Goal: Task Accomplishment & Management: Complete application form

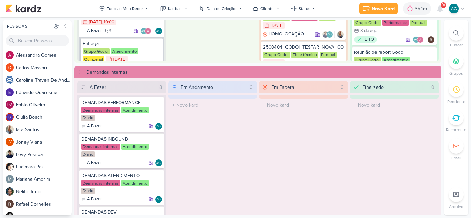
scroll to position [379, 0]
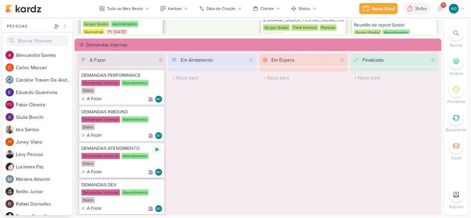
click at [157, 151] on icon at bounding box center [157, 150] width 6 height 6
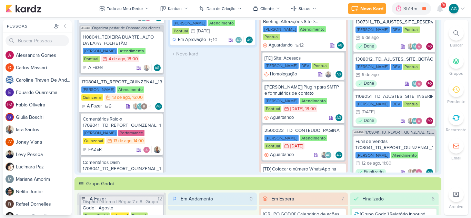
scroll to position [0, 0]
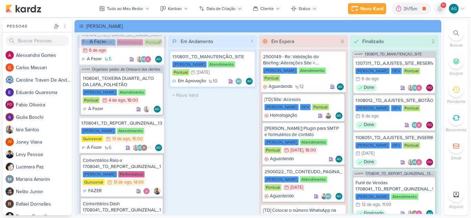
click at [440, 8] on icon at bounding box center [440, 9] width 6 height 6
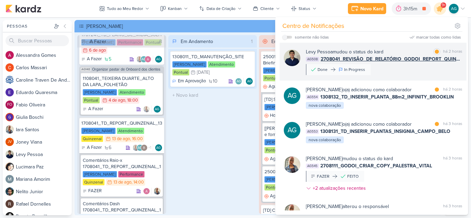
click at [380, 71] on div "Levy Pessoa mudou o status do kard marcar como lida há 2 horas AG508 2708041_RE…" at bounding box center [384, 61] width 156 height 27
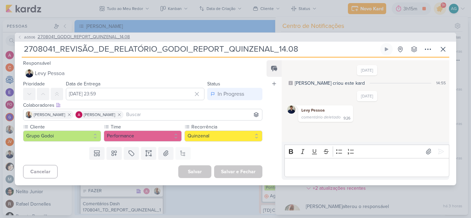
click at [125, 37] on span "2708041_GODOI_REPORT_QUINZENAL_14.08" at bounding box center [84, 37] width 92 height 7
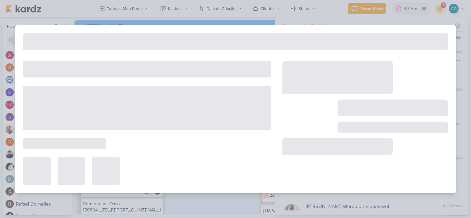
type input "2708041_GODOI_REPORT_QUINZENAL_14.08"
type input "14 de agosto de 2025 às 10:30"
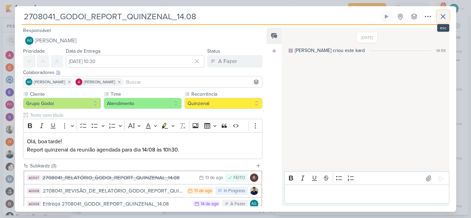
click at [443, 19] on icon at bounding box center [443, 16] width 8 height 8
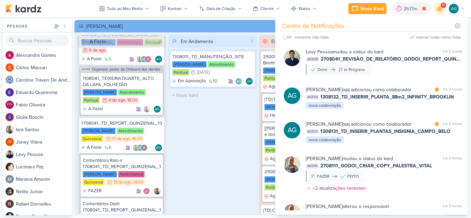
click at [212, 140] on div "Em Andamento 1 1308011_TD_MANUTENÇÃO_SITE Teixeira Duarte Atendimento Pontual 3…" at bounding box center [212, 124] width 89 height 179
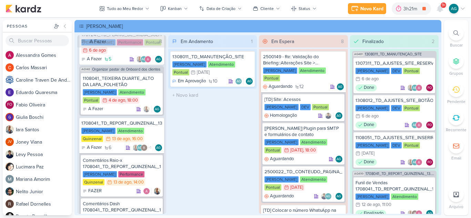
click at [440, 6] on div "9+" at bounding box center [443, 5] width 6 height 6
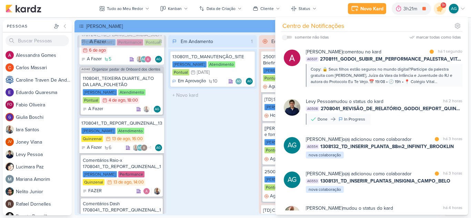
click at [188, 152] on div "Em Andamento 1 1308011_TD_MANUTENÇÃO_SITE Teixeira Duarte Atendimento Pontual 3…" at bounding box center [212, 124] width 89 height 179
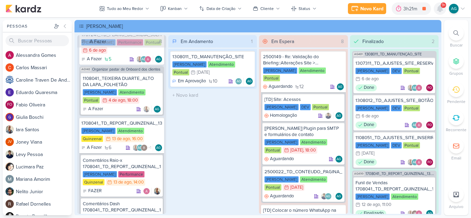
click at [439, 10] on icon at bounding box center [440, 9] width 6 height 6
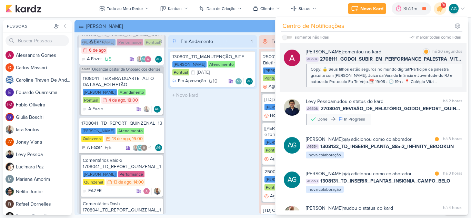
click at [389, 74] on div "Copy: 🔒 Seus filhos estão seguros no mundo digital?Participe da palestra gratui…" at bounding box center [383, 75] width 146 height 19
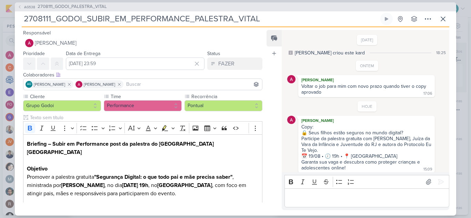
scroll to position [4, 0]
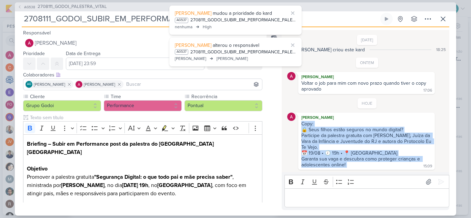
drag, startPoint x: 306, startPoint y: 126, endPoint x: 347, endPoint y: 167, distance: 57.7
click at [347, 167] on div "Copy: 🔒 Seus filhos estão seguros no mundo digital? Participe da palestra gratu…" at bounding box center [366, 145] width 134 height 48
copy div "Copy: 🔒 Seus filhos estão seguros no mundo digital? Participe da palestra gratu…"
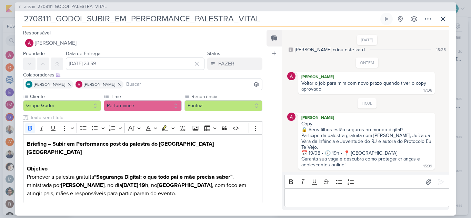
click at [376, 195] on p "Editor editing area: main" at bounding box center [366, 198] width 157 height 8
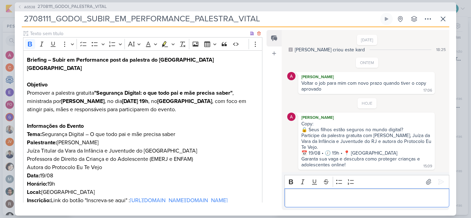
scroll to position [72, 0]
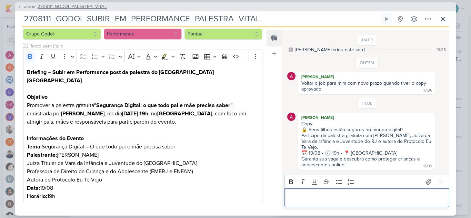
click at [89, 7] on span "2708111_GODOI_PALESTRA_VITAL" at bounding box center [72, 6] width 69 height 7
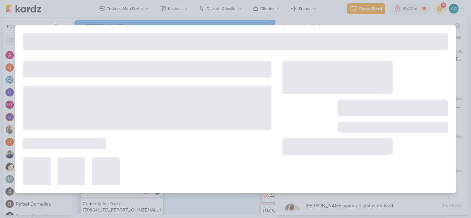
type input "2708111_GODOI_PALESTRA_VITAL"
type input "12 de agosto de 2025 às 23:59"
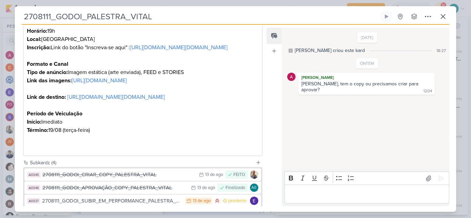
scroll to position [338, 0]
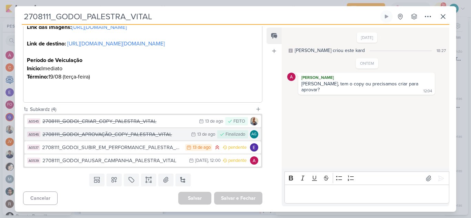
click at [145, 135] on div "2708111_GODOI_APROVAÇÃO_COPY_PALESTRA_VITAL" at bounding box center [114, 135] width 145 height 8
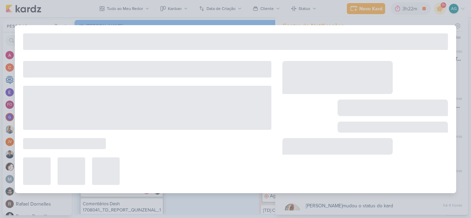
type input "2708111_GODOI_APROVAÇÃO_COPY_PALESTRA_VITAL"
type input "13 de agosto de 2025 às 23:59"
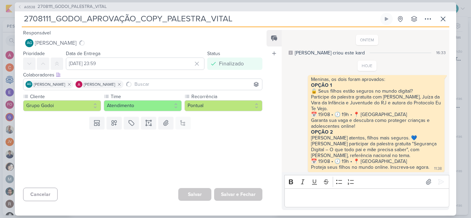
scroll to position [5, 0]
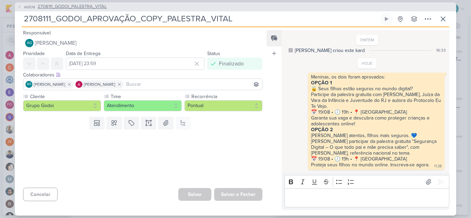
click at [97, 7] on span "2708111_GODOI_PALESTRA_VITAL" at bounding box center [72, 6] width 69 height 7
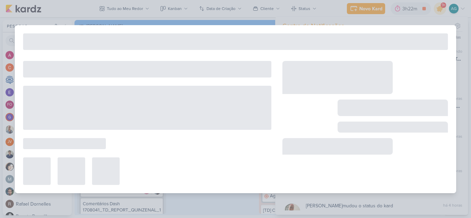
type input "2708111_GODOI_PALESTRA_VITAL"
type input "12 de agosto de 2025 às 23:59"
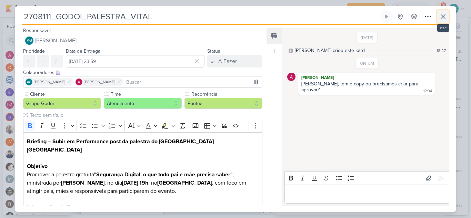
click at [443, 18] on icon at bounding box center [443, 16] width 4 height 4
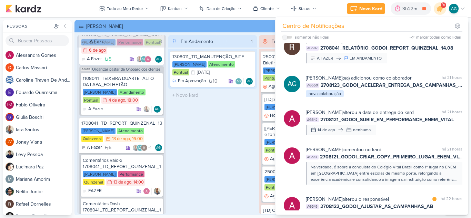
scroll to position [686, 0]
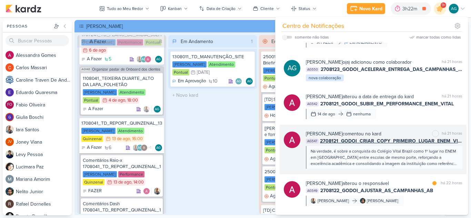
click at [415, 167] on div "Na verdade, é sobre a conquista do Colégio Vital Brazil como 1º lugar no ENEM e…" at bounding box center [383, 157] width 146 height 19
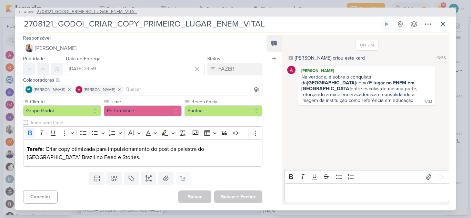
click at [101, 12] on span "2708121_GODOI_PRIMEIRO_LUGAR_ENEM_VITAL" at bounding box center [87, 12] width 100 height 7
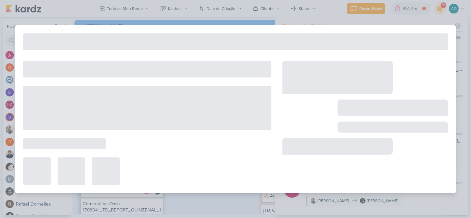
type input "2708121_GODOI_PRIMEIRO_LUGAR_ENEM_VITAL"
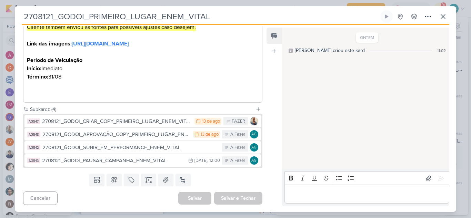
scroll to position [222, 0]
click at [128, 126] on button "AG547 2708121_GODOI_CRIAR_COPY_PRIMEIRO_LUGAR_ENEM_VITAL 13/8 13 de ago FAZER" at bounding box center [142, 121] width 236 height 12
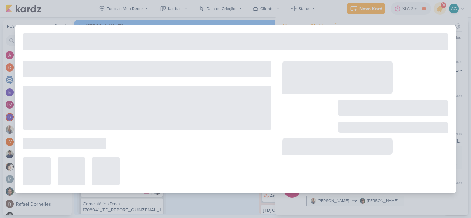
type input "2708121_GODOI_CRIAR_COPY_PRIMEIRO_LUGAR_ENEM_VITAL"
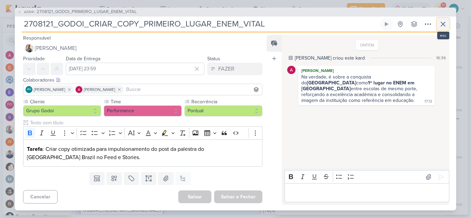
click at [444, 24] on icon at bounding box center [443, 24] width 8 height 8
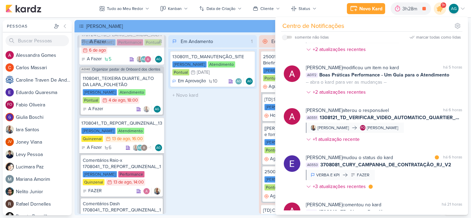
click at [223, 128] on div "Em Andamento 1 1308011_TD_MANUTENÇÃO_SITE Teixeira Duarte Atendimento Pontual 3…" at bounding box center [212, 124] width 89 height 179
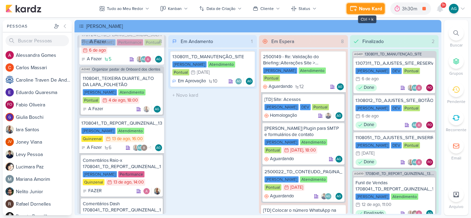
click at [367, 8] on div "Novo Kard" at bounding box center [370, 8] width 23 height 7
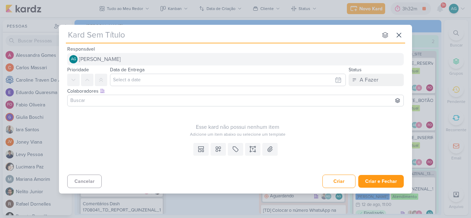
paste input "3708131_CURY_LANÇAMENTOS_SETEMBRO"
type input "3708131_CURY_LANÇAMENTOS_SETEMBRO"
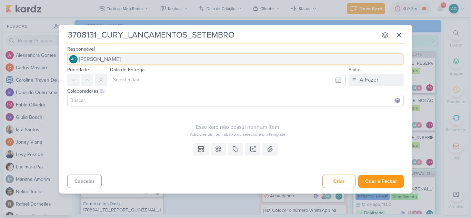
click at [141, 59] on button "AG Aline Gimenez Graciano" at bounding box center [235, 59] width 336 height 12
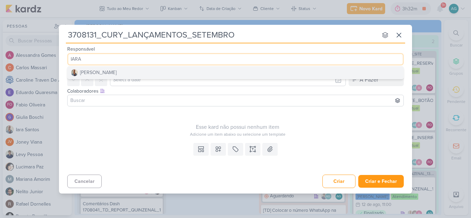
type input "IARA"
click at [138, 73] on button "Iara Santos" at bounding box center [236, 72] width 336 height 12
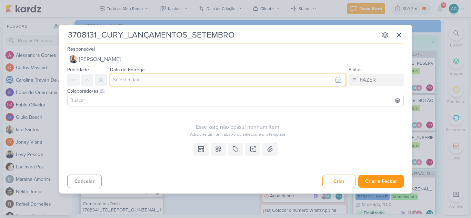
click at [150, 82] on input "text" at bounding box center [228, 80] width 236 height 12
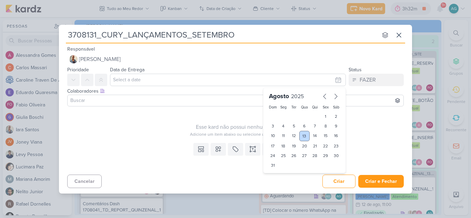
click at [305, 137] on div "13" at bounding box center [304, 136] width 11 height 10
type input "13 de agosto de 2025 às 23:59"
click at [178, 98] on input at bounding box center [235, 100] width 333 height 8
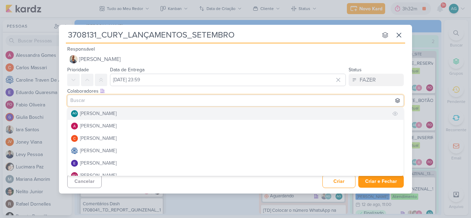
click at [142, 112] on button "AG Aline Gimenez Graciano" at bounding box center [236, 113] width 336 height 12
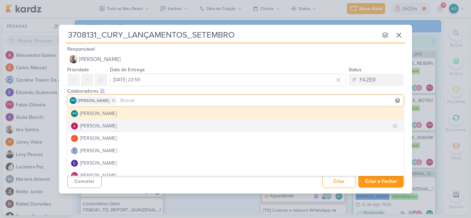
click at [136, 126] on button "Alessandra Gomes" at bounding box center [236, 126] width 336 height 12
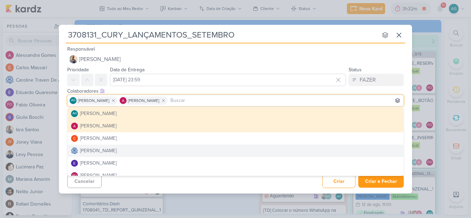
click at [205, 186] on div "Cancelar Criar Criar e Fechar Ctrl + Enter" at bounding box center [235, 181] width 353 height 18
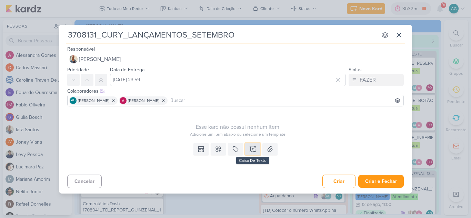
click at [253, 153] on button at bounding box center [252, 149] width 15 height 12
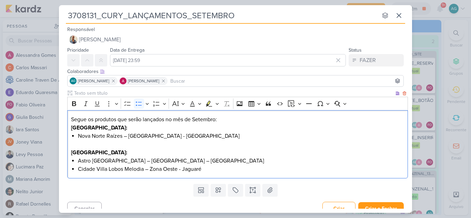
click at [73, 117] on p "Segue os produtos que serão lançados no mês de Setembro:" at bounding box center [237, 119] width 333 height 8
click at [230, 119] on p "Segue os produtos que serão lançados no mês de Setembro:" at bounding box center [237, 119] width 333 height 8
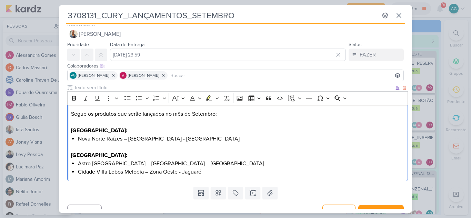
scroll to position [0, 0]
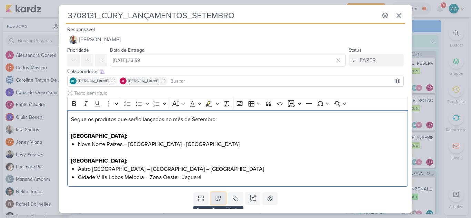
click at [218, 200] on icon at bounding box center [218, 198] width 5 height 5
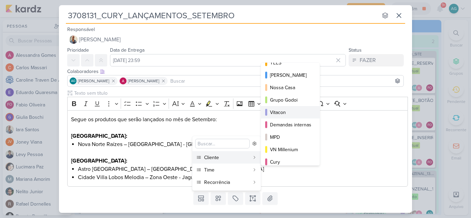
scroll to position [34, 0]
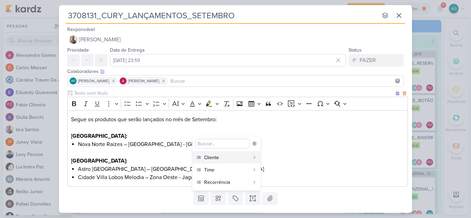
click at [299, 137] on p "Rio de Janeiro:" at bounding box center [237, 136] width 333 height 8
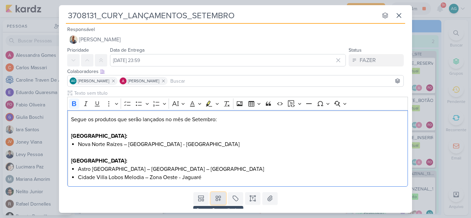
click at [219, 199] on icon at bounding box center [218, 198] width 7 height 7
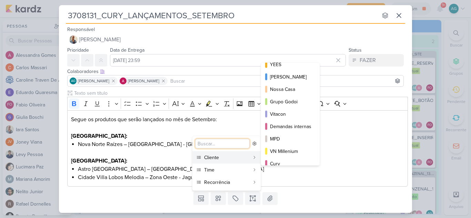
scroll to position [6, 0]
click at [286, 162] on div "Cury" at bounding box center [290, 164] width 41 height 7
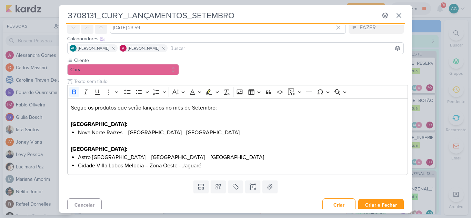
scroll to position [37, 0]
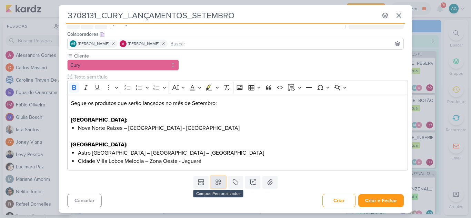
click at [219, 181] on icon at bounding box center [218, 182] width 5 height 5
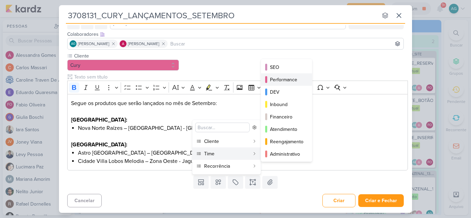
click at [283, 82] on div "Performance" at bounding box center [287, 79] width 34 height 7
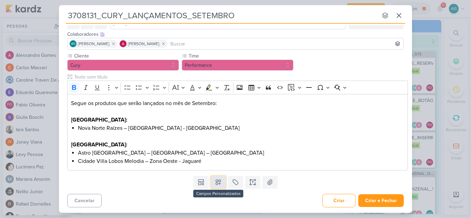
click at [217, 183] on icon at bounding box center [218, 182] width 7 height 7
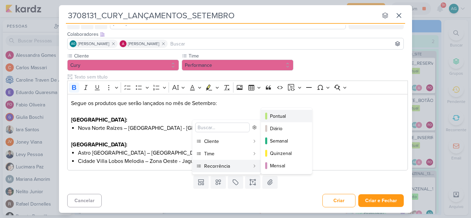
click at [278, 114] on div "Pontual" at bounding box center [287, 116] width 34 height 7
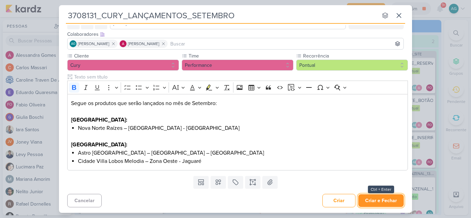
click at [382, 198] on button "Criar e Fechar" at bounding box center [380, 200] width 45 height 13
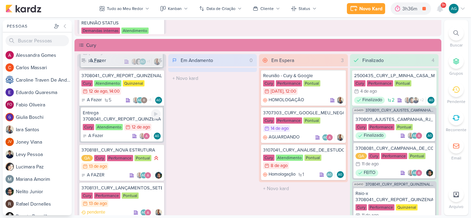
scroll to position [620, 0]
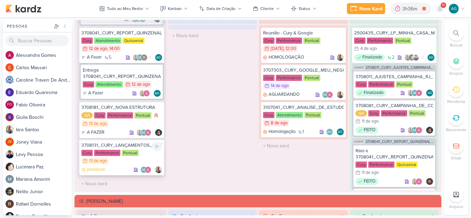
click at [128, 144] on div "3708131_CURY_LANÇAMENTOS_SETEMBRO" at bounding box center [121, 145] width 81 height 6
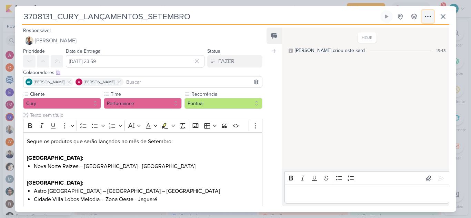
click at [429, 16] on icon at bounding box center [427, 16] width 8 height 8
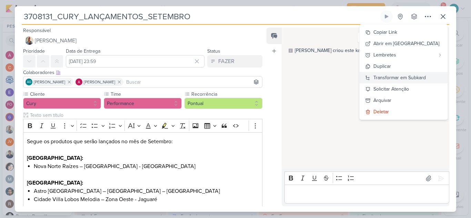
click at [420, 77] on div "Transformar em Subkard" at bounding box center [399, 77] width 52 height 7
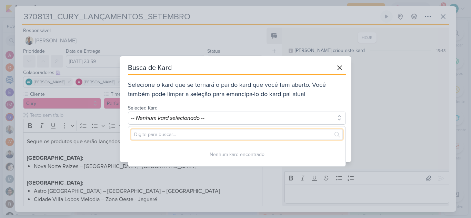
click at [301, 135] on input "text" at bounding box center [237, 134] width 212 height 11
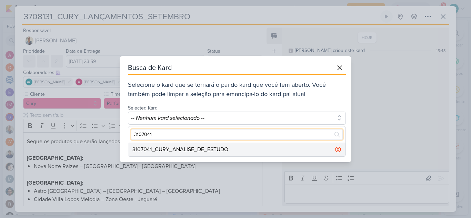
type input "3107041"
click at [247, 148] on div "3107041_CURY_ANALISE_DE_ESTUDO" at bounding box center [236, 150] width 217 height 14
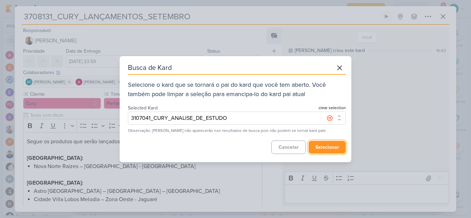
click at [332, 149] on button "selecionar" at bounding box center [326, 147] width 37 height 13
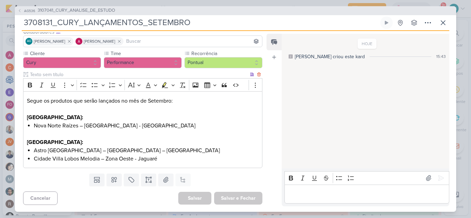
scroll to position [0, 0]
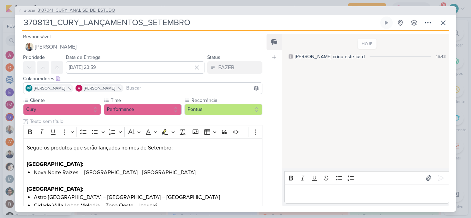
click at [101, 8] on span "3107041_CURY_ANALISE_DE_ESTUDO" at bounding box center [77, 10] width 78 height 7
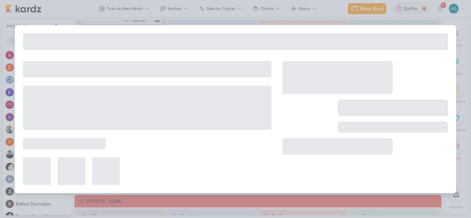
type input "3107041_CURY_ANALISE_DE_ESTUDO"
type input "[DATE] 23:59"
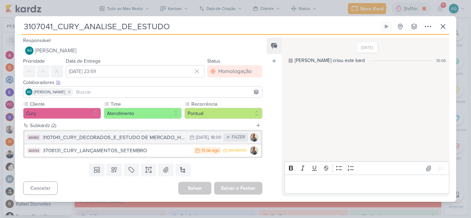
click at [189, 141] on div "15/8 15 de ago , 18:00" at bounding box center [205, 137] width 32 height 7
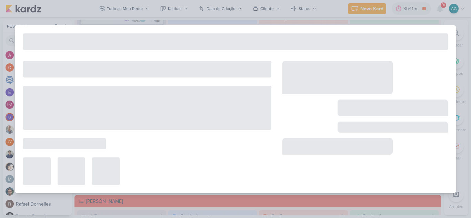
type input "3107041_CURY_DECORADOS_E_ESTUDO DE MERCADO_HOMOLOGAÇÃO"
type input "15 de agosto de 2025 às 18:00"
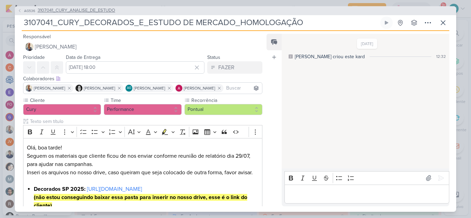
click at [104, 11] on span "3107041_CURY_ANALISE_DE_ESTUDO" at bounding box center [77, 10] width 78 height 7
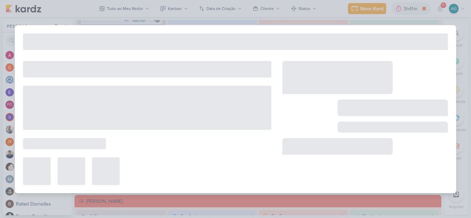
type input "3107041_CURY_ANALISE_DE_ESTUDO"
type input "[DATE] 23:59"
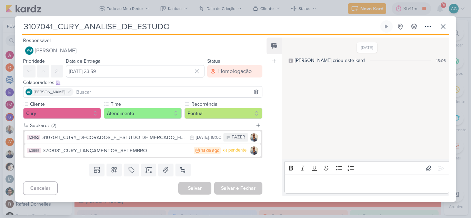
click at [116, 95] on input at bounding box center [168, 92] width 186 height 8
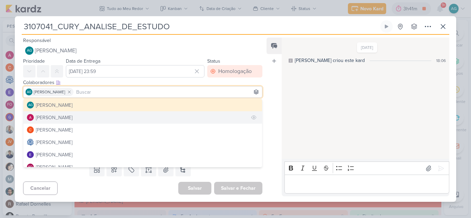
click at [72, 118] on div "Alessandra Gomes" at bounding box center [54, 117] width 37 height 7
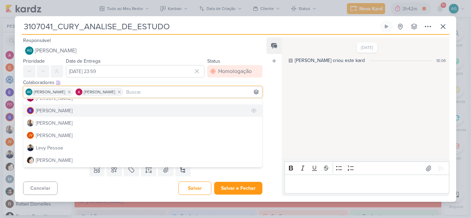
scroll to position [138, 0]
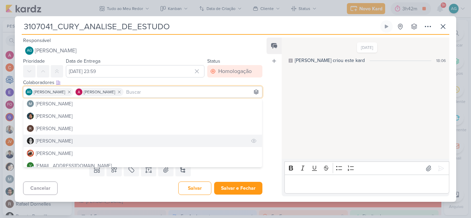
click at [67, 143] on div "Renata Brandão" at bounding box center [54, 140] width 37 height 7
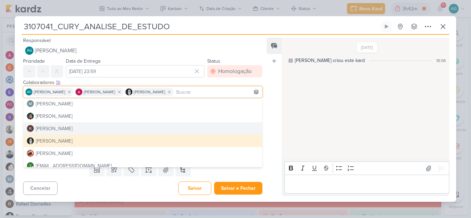
drag, startPoint x: 148, startPoint y: 192, endPoint x: 167, endPoint y: 192, distance: 18.9
click at [149, 192] on div "Cancelar Salvar Salvar e Fechar Ctrl + Enter" at bounding box center [140, 188] width 250 height 18
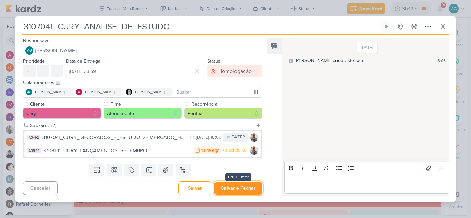
click at [246, 191] on button "Salvar e Fechar" at bounding box center [238, 188] width 48 height 13
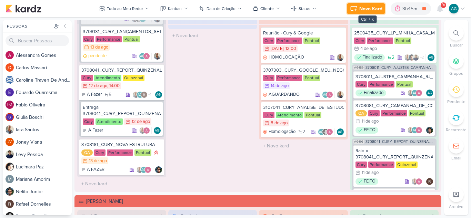
click at [360, 7] on div "Novo Kard" at bounding box center [370, 8] width 23 height 7
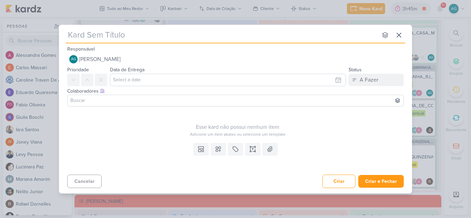
type input "3708132_CURY_PRODUTOS_DA_VEZ"
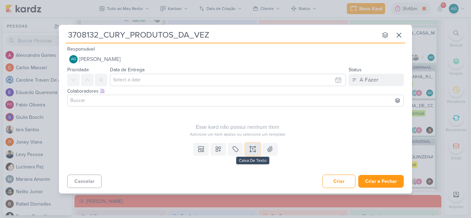
click at [253, 148] on icon at bounding box center [252, 149] width 7 height 7
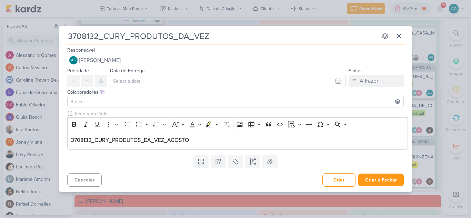
drag, startPoint x: 147, startPoint y: 35, endPoint x: 65, endPoint y: 40, distance: 82.8
click at [65, 40] on div "3708132_CURY_PRODUTOS_DA_VEZ nenhum grupo disponível esc Responsável AG Aline G…" at bounding box center [235, 107] width 353 height 162
paste input "_AGOSTO"
type input "3708132_CURY_PRODUTOS_DA_VEZ_AGOSTO"
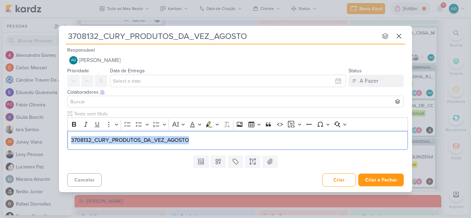
drag, startPoint x: 203, startPoint y: 143, endPoint x: 35, endPoint y: 130, distance: 168.9
click at [35, 130] on div "3708132_CURY_PRODUTOS_DA_VEZ_AGOSTO nenhum grupo disponível esc Responsável AG …" at bounding box center [235, 109] width 471 height 218
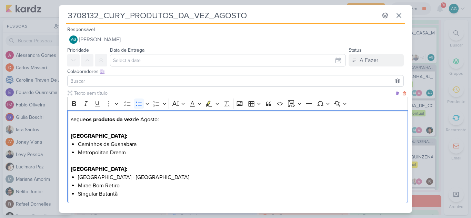
click at [73, 120] on p "segue os produtos da vez de Agosto:" at bounding box center [237, 119] width 333 height 8
click at [85, 120] on p "Segue os produtos da vez de Agosto:" at bounding box center [237, 119] width 333 height 8
click at [95, 120] on strong "os produtos da vez" at bounding box center [114, 119] width 47 height 7
click at [75, 102] on icon "Editor toolbar" at bounding box center [74, 103] width 4 height 5
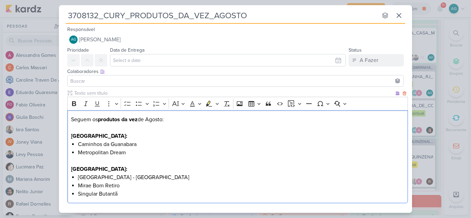
click at [162, 130] on p "Editor editing area: main" at bounding box center [237, 128] width 333 height 8
click at [150, 117] on p "Seguem os produtos da vez de Agosto:" at bounding box center [237, 119] width 333 height 8
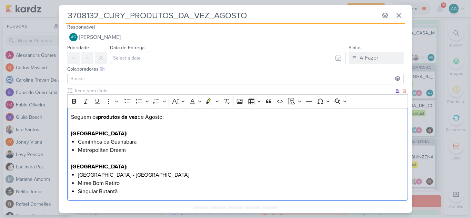
scroll to position [0, 0]
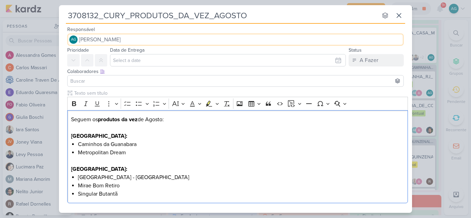
click at [121, 41] on span "[PERSON_NAME]" at bounding box center [100, 39] width 42 height 8
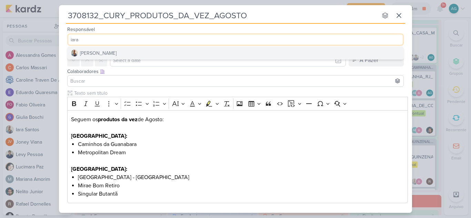
type input "iara"
click at [128, 54] on button "Iara Santos" at bounding box center [236, 53] width 336 height 12
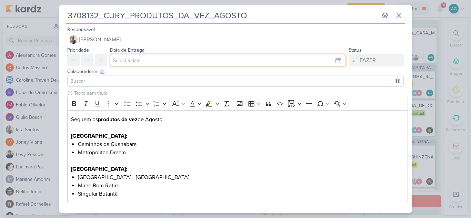
click at [132, 60] on input "text" at bounding box center [228, 60] width 236 height 12
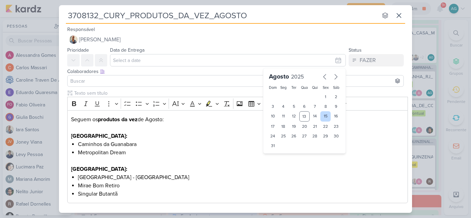
click at [320, 117] on div "15" at bounding box center [325, 116] width 11 height 10
type input "15 de agosto de 2025 às 23:59"
click at [171, 83] on input at bounding box center [235, 81] width 333 height 8
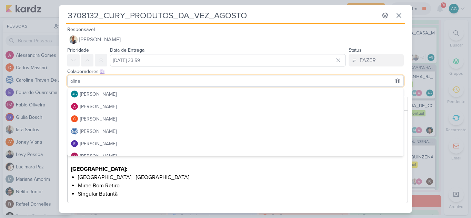
type input "aline"
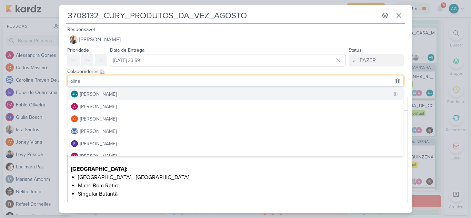
click at [169, 92] on button "AG Aline Gimenez Graciano" at bounding box center [236, 94] width 336 height 12
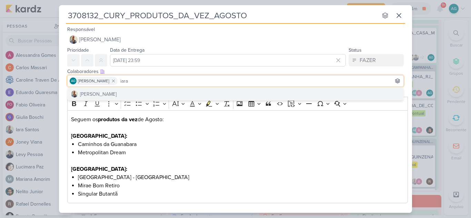
drag, startPoint x: 152, startPoint y: 80, endPoint x: 132, endPoint y: 80, distance: 20.0
click at [132, 80] on input "iara" at bounding box center [260, 81] width 283 height 8
type input "ales"
click at [147, 89] on button "Alessandra Gomes" at bounding box center [236, 94] width 336 height 12
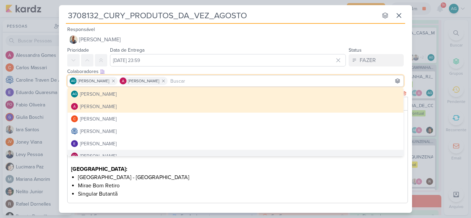
click at [214, 182] on li "Mirae Bom Retiro" at bounding box center [241, 186] width 326 height 8
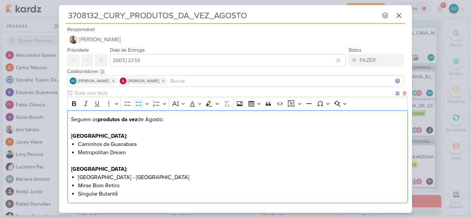
scroll to position [33, 0]
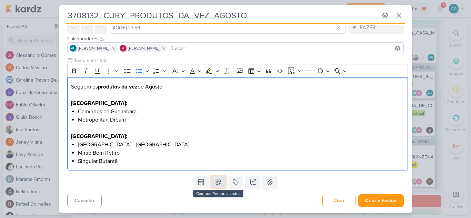
click at [218, 184] on icon at bounding box center [218, 182] width 5 height 5
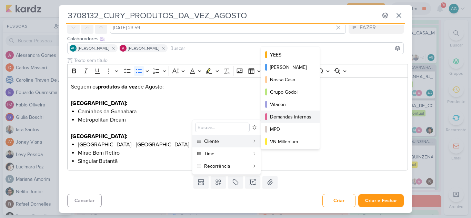
scroll to position [34, 0]
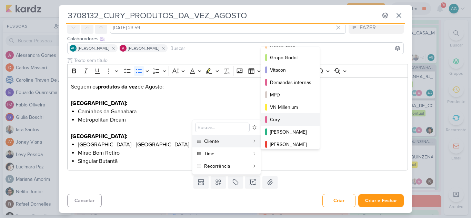
click at [289, 121] on div "Cury" at bounding box center [290, 119] width 41 height 7
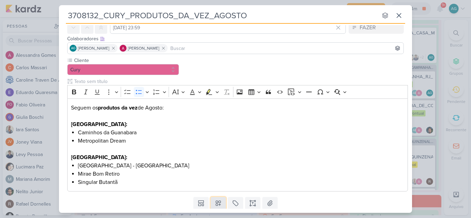
click at [217, 204] on icon at bounding box center [218, 203] width 7 height 7
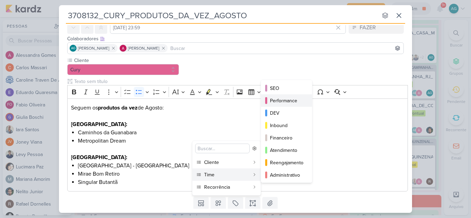
click at [300, 101] on div "Performance" at bounding box center [287, 100] width 34 height 7
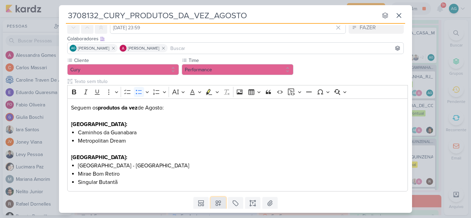
click at [220, 203] on button at bounding box center [217, 203] width 15 height 12
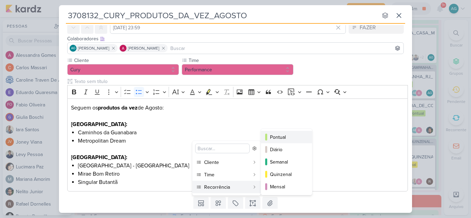
click at [283, 139] on div "Pontual" at bounding box center [287, 137] width 34 height 7
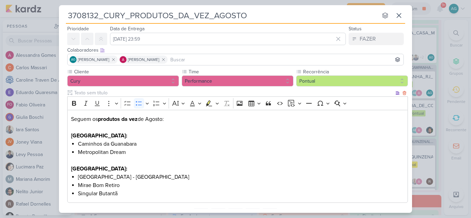
scroll to position [54, 0]
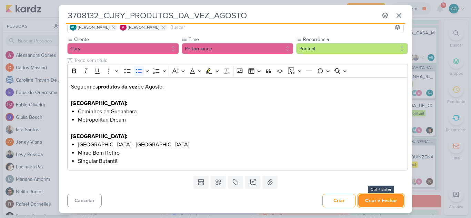
click at [385, 202] on button "Criar e Fechar" at bounding box center [380, 200] width 45 height 13
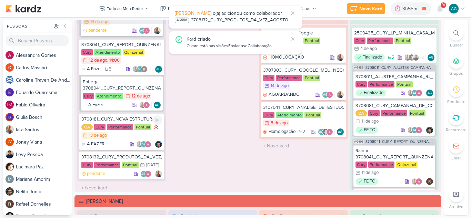
scroll to position [162, 0]
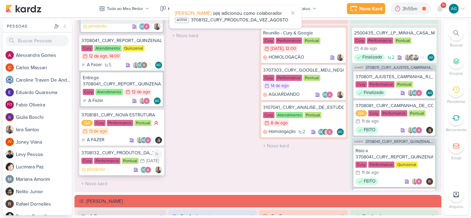
click at [137, 150] on div "3708132_CURY_PRODUTOS_DA_VEZ_AGOSTO" at bounding box center [121, 153] width 81 height 6
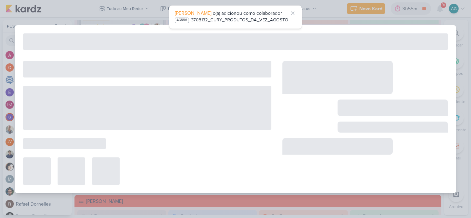
type input "3708132_CURY_PRODUTOS_DA_VEZ_AGOSTO"
type input "15 de agosto de 2025 às 23:59"
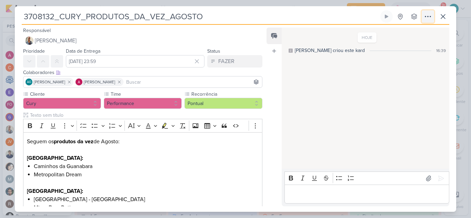
click at [426, 18] on icon at bounding box center [427, 16] width 8 height 8
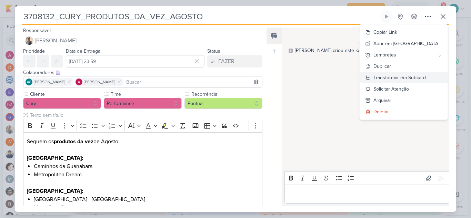
click at [422, 79] on div "Transformar em Subkard" at bounding box center [399, 77] width 52 height 7
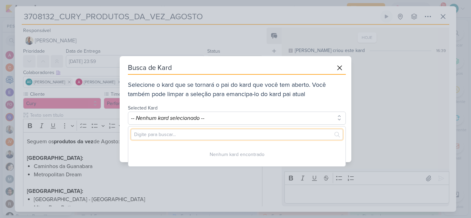
click at [244, 136] on input "text" at bounding box center [237, 134] width 212 height 11
paste input "3107041"
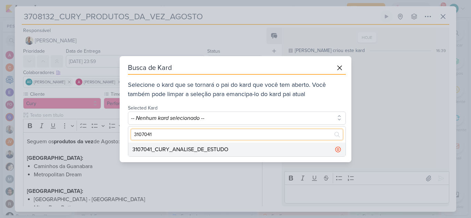
type input "3107041"
click at [275, 147] on div "3107041_CURY_ANALISE_DE_ESTUDO" at bounding box center [236, 150] width 217 height 14
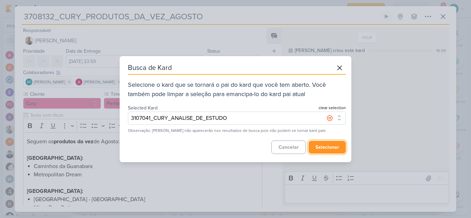
click at [337, 147] on button "selecionar" at bounding box center [326, 147] width 37 height 13
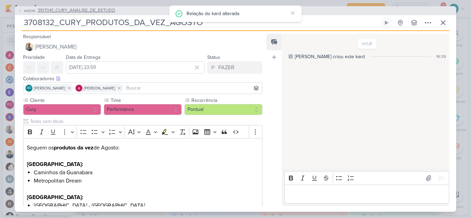
click at [107, 11] on span "3107041_CURY_ANALISE_DE_ESTUDO" at bounding box center [77, 10] width 78 height 7
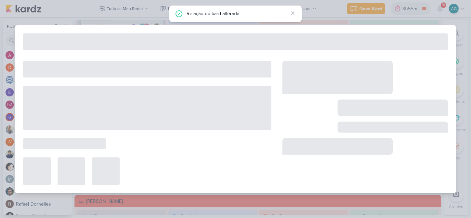
type input "3107041_CURY_ANALISE_DE_ESTUDO"
type input "[DATE] 23:59"
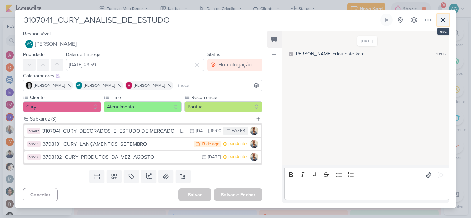
click at [442, 22] on icon at bounding box center [443, 20] width 8 height 8
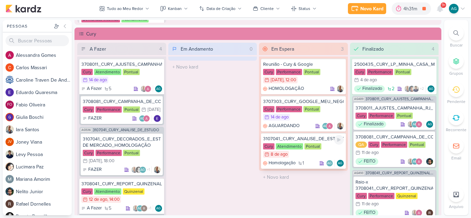
scroll to position [620, 0]
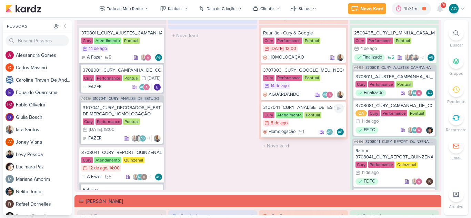
click at [297, 107] on div "3107041_CURY_ANALISE_DE_ESTUDO" at bounding box center [303, 107] width 81 height 6
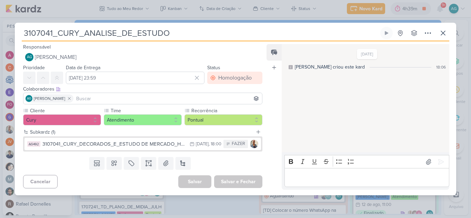
scroll to position [620, 0]
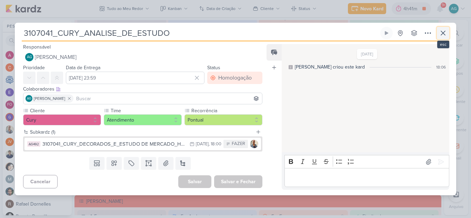
click at [442, 32] on icon at bounding box center [443, 33] width 8 height 8
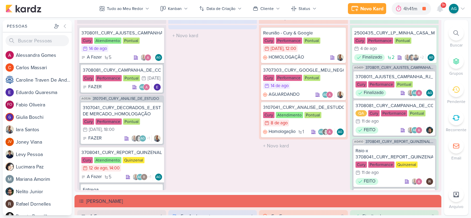
click at [454, 33] on icon at bounding box center [456, 33] width 6 height 6
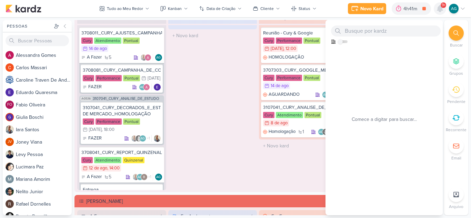
click at [441, 9] on icon at bounding box center [440, 9] width 6 height 6
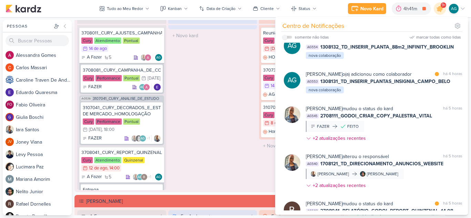
scroll to position [409, 0]
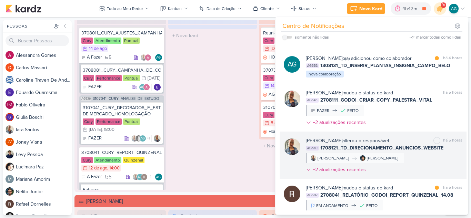
click at [412, 168] on div "Iara Santos alterou o responsável marcar como não lida há 5 horas AG540 1708121…" at bounding box center [384, 156] width 156 height 39
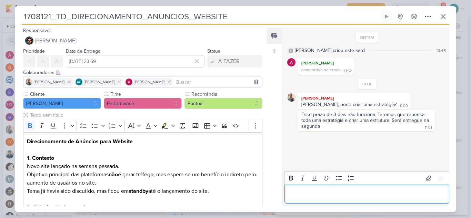
click at [354, 192] on p "Editor editing area: main" at bounding box center [366, 194] width 157 height 8
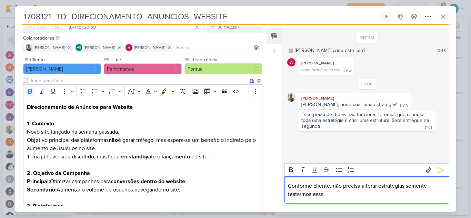
scroll to position [69, 0]
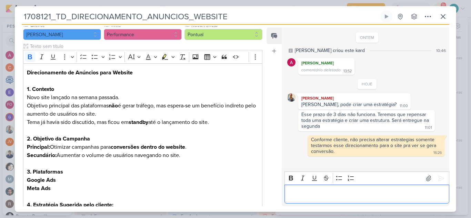
click at [308, 168] on div "ONTEM Aline criou este kard 10:46 Alessandra Gomes comentário deletado 13:52 13…" at bounding box center [364, 98] width 167 height 141
click at [441, 18] on icon at bounding box center [443, 16] width 8 height 8
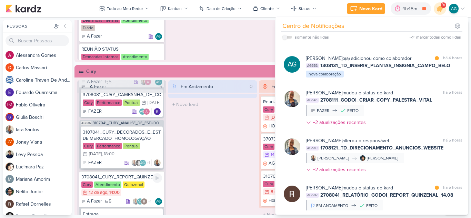
scroll to position [34, 0]
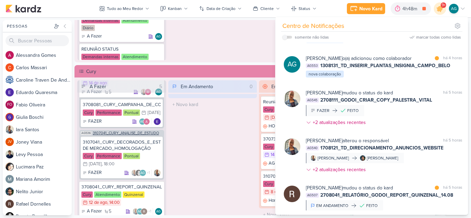
click at [138, 135] on span "3107041_CURY_ANALISE_DE_ESTUDO" at bounding box center [126, 133] width 66 height 4
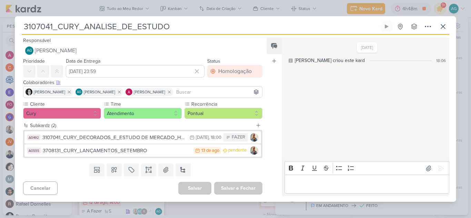
drag, startPoint x: 53, startPoint y: 24, endPoint x: 23, endPoint y: 27, distance: 30.1
click at [23, 27] on input "3107041_CURY_ANALISE_DE_ESTUDO" at bounding box center [200, 26] width 357 height 12
click at [442, 27] on icon at bounding box center [443, 26] width 4 height 4
